Goal: Information Seeking & Learning: Learn about a topic

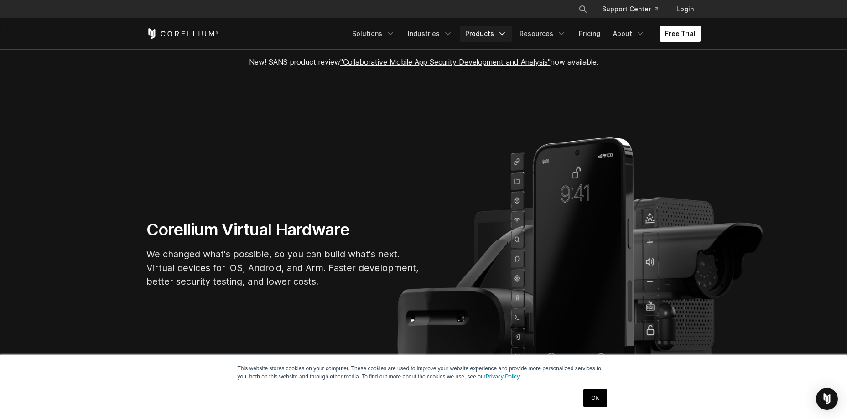
click at [505, 36] on icon "Navigation Menu" at bounding box center [501, 33] width 9 height 9
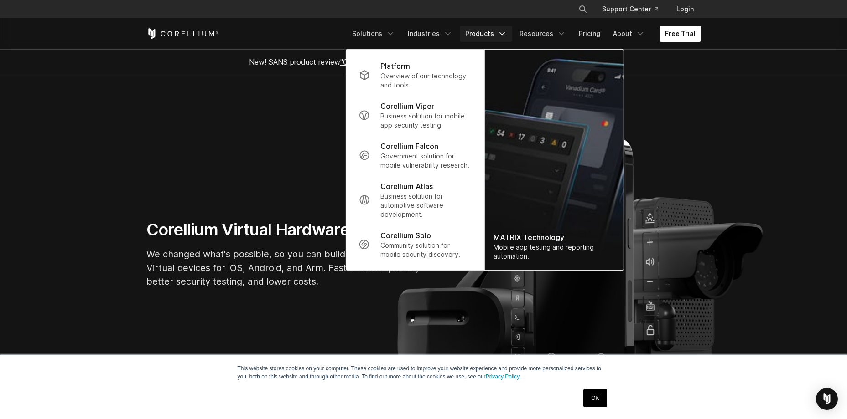
click at [271, 114] on section "Corellium Virtual Hardware We changed what's possible, so you can build what's …" at bounding box center [423, 257] width 847 height 365
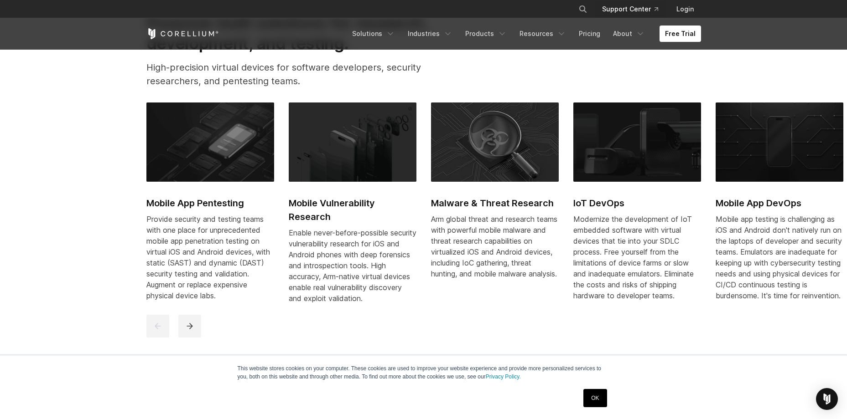
scroll to position [456, 0]
click at [586, 8] on icon "Search" at bounding box center [582, 8] width 7 height 7
click at [523, 11] on input "Search our site..." at bounding box center [536, 9] width 74 height 14
type input "******"
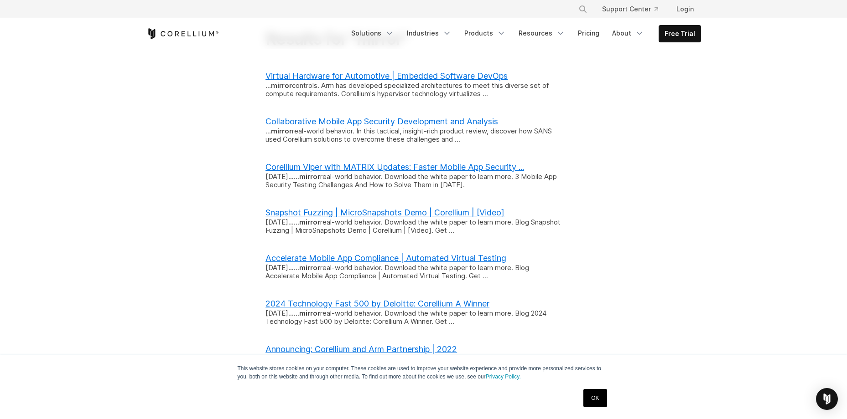
scroll to position [137, 0]
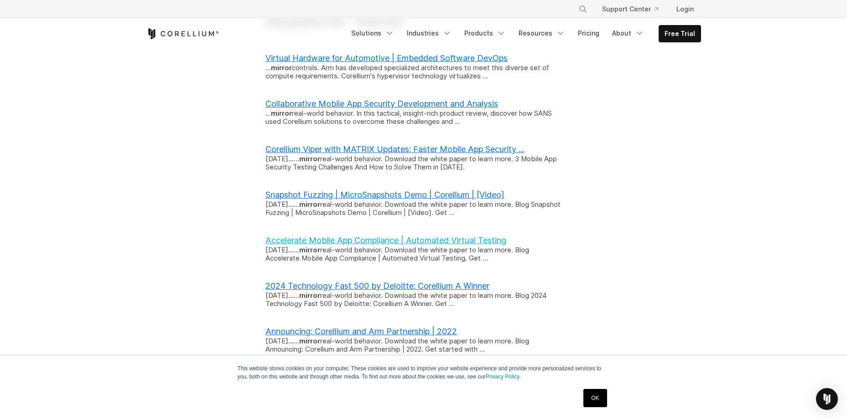
click at [386, 242] on link "Accelerate Mobile App Compliance | Automated Virtual Testing" at bounding box center [385, 241] width 241 height 10
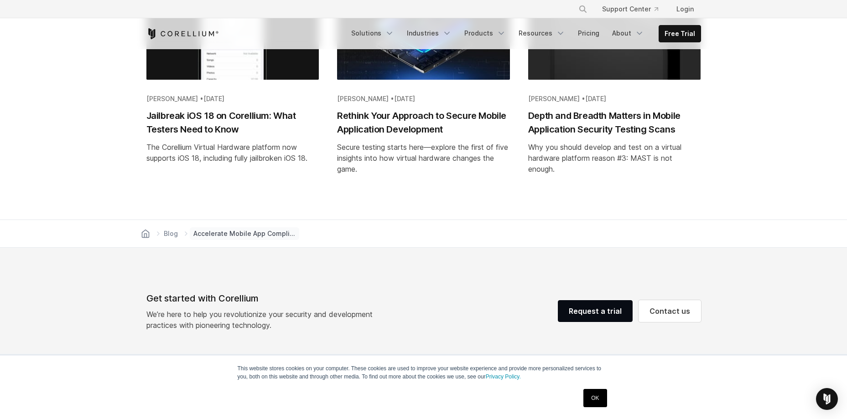
scroll to position [3374, 0]
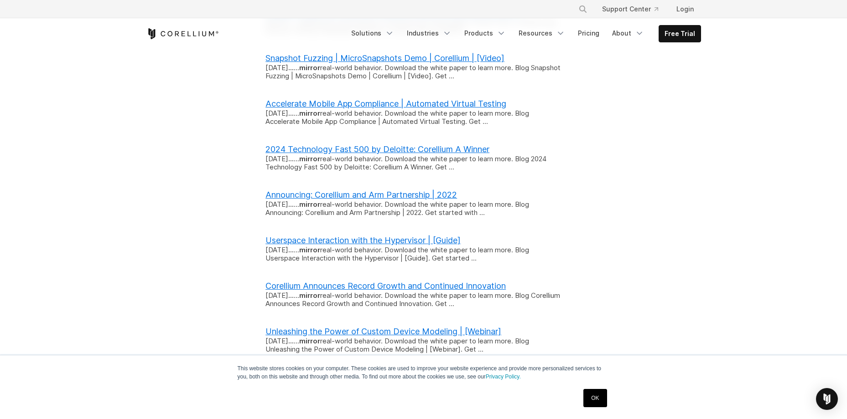
scroll to position [319, 0]
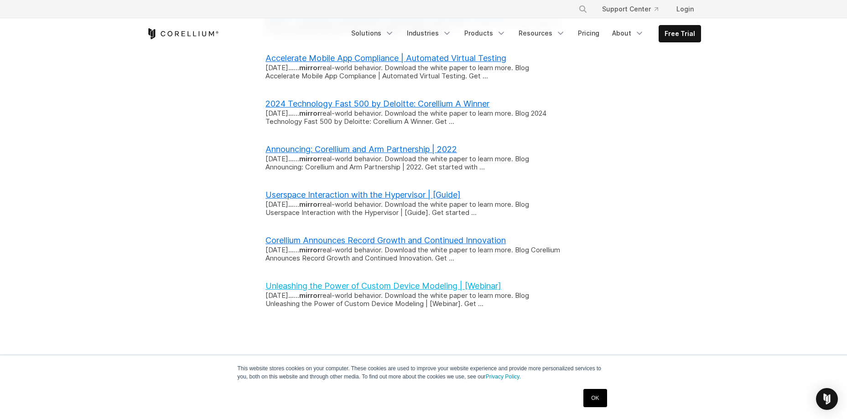
click at [384, 286] on link "Unleashing the Power of Custom Device Modeling | [Webinar]" at bounding box center [383, 286] width 236 height 10
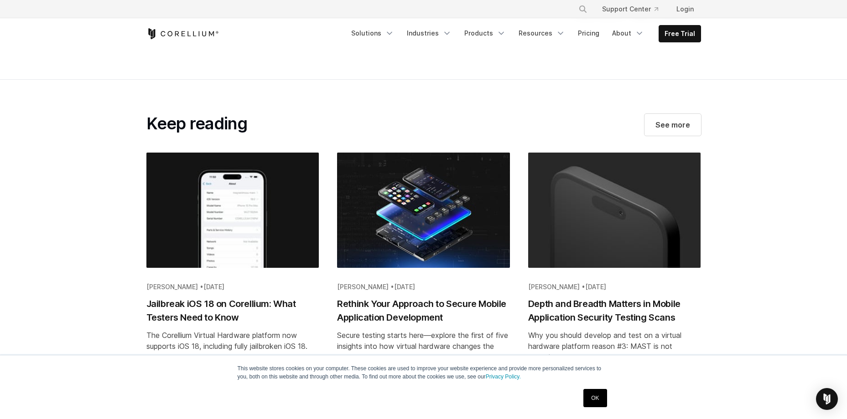
scroll to position [1869, 0]
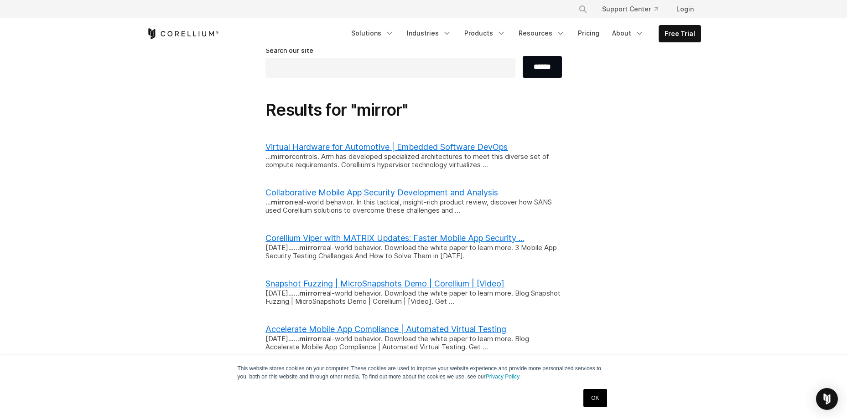
scroll to position [46, 0]
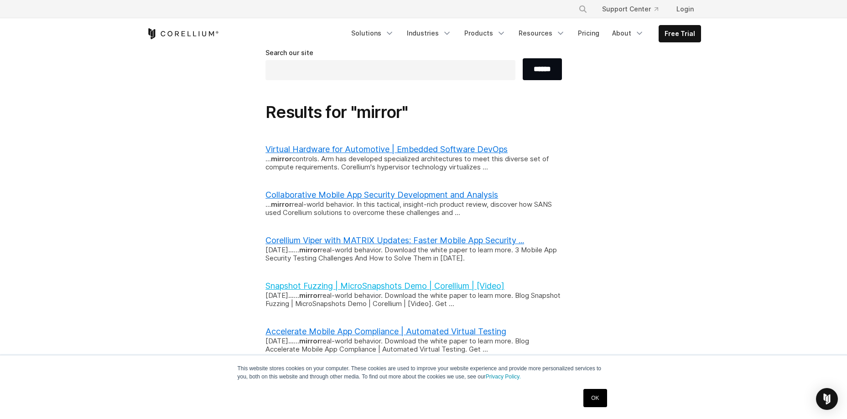
click at [349, 287] on link "Snapshot Fuzzing | MicroSnapshots Demo | Corellium | [Video]" at bounding box center [384, 286] width 239 height 10
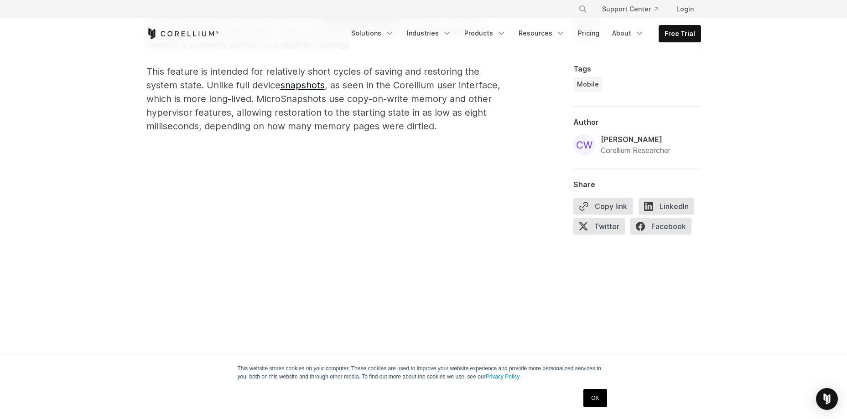
scroll to position [638, 0]
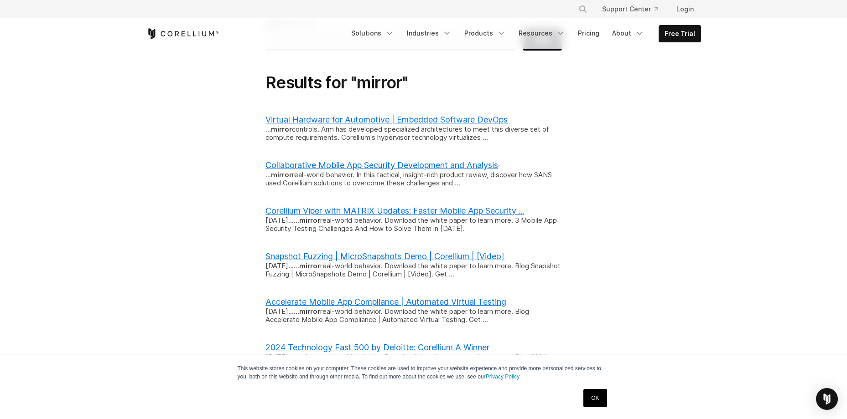
scroll to position [91, 0]
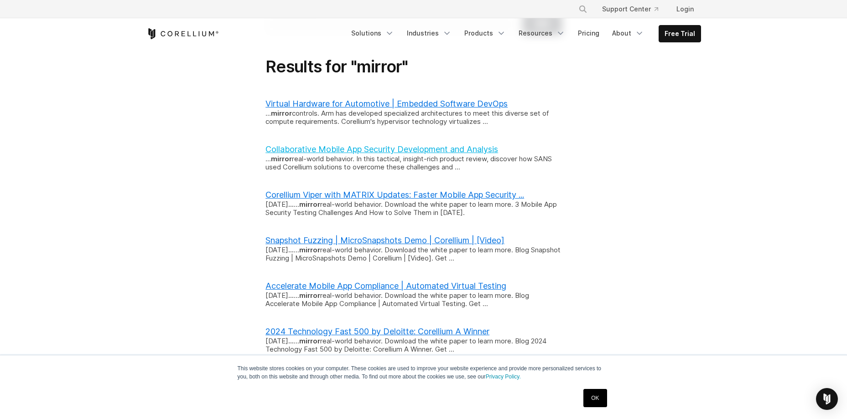
click at [410, 151] on link "Collaborative Mobile App Security Development and Analysis" at bounding box center [381, 150] width 233 height 10
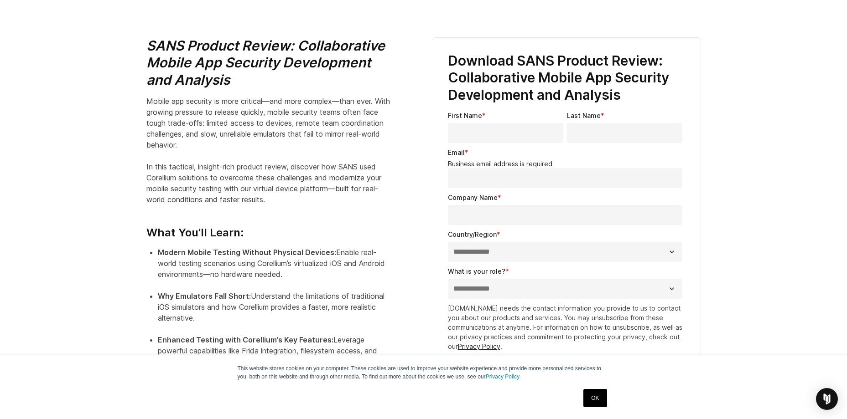
scroll to position [287, 0]
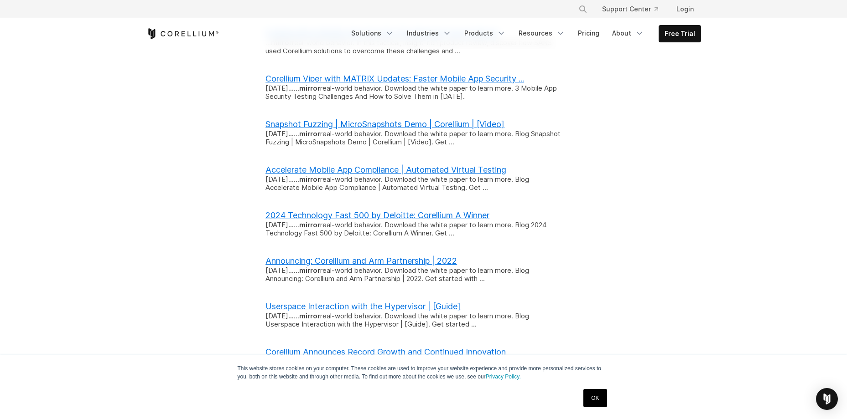
scroll to position [228, 0]
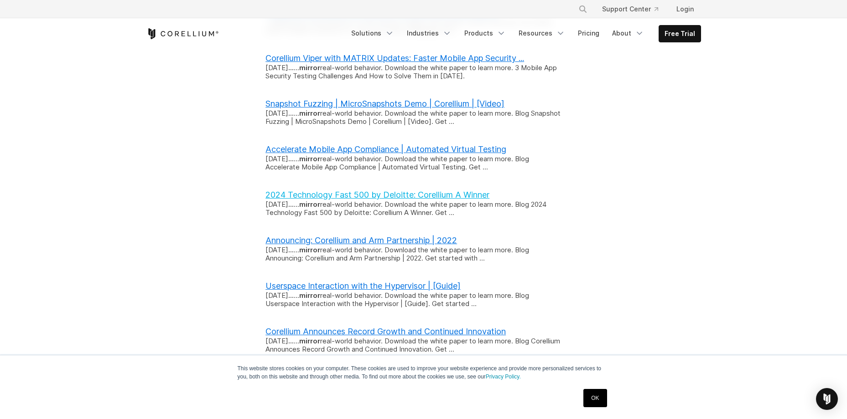
click at [377, 194] on link "2024 Technology Fast 500 by Deloitte: Corellium A Winner" at bounding box center [377, 195] width 224 height 10
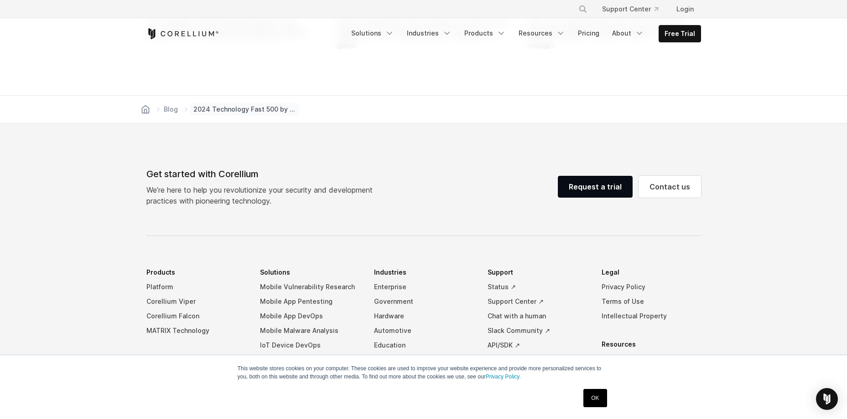
scroll to position [1641, 0]
